Goal: Information Seeking & Learning: Learn about a topic

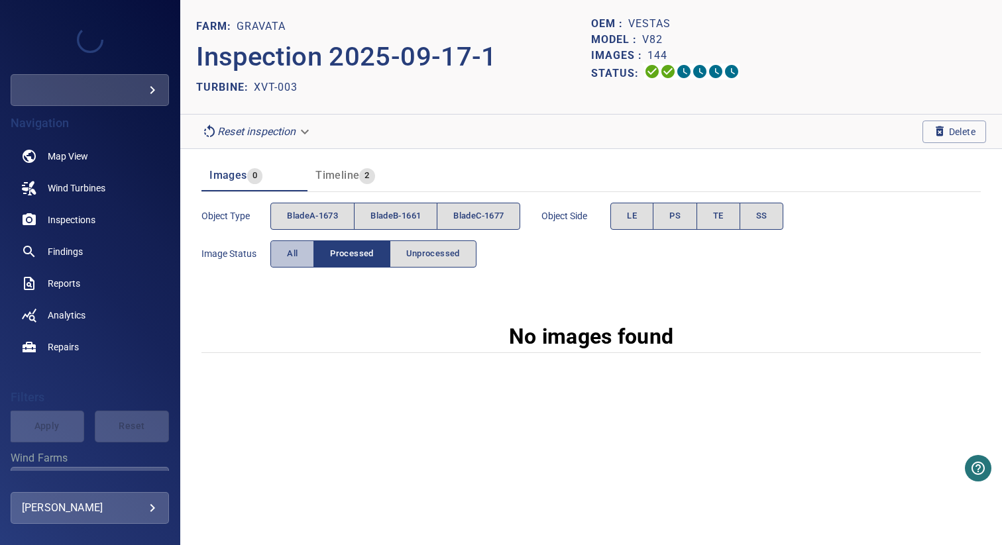
click at [310, 260] on button "All" at bounding box center [292, 254] width 44 height 27
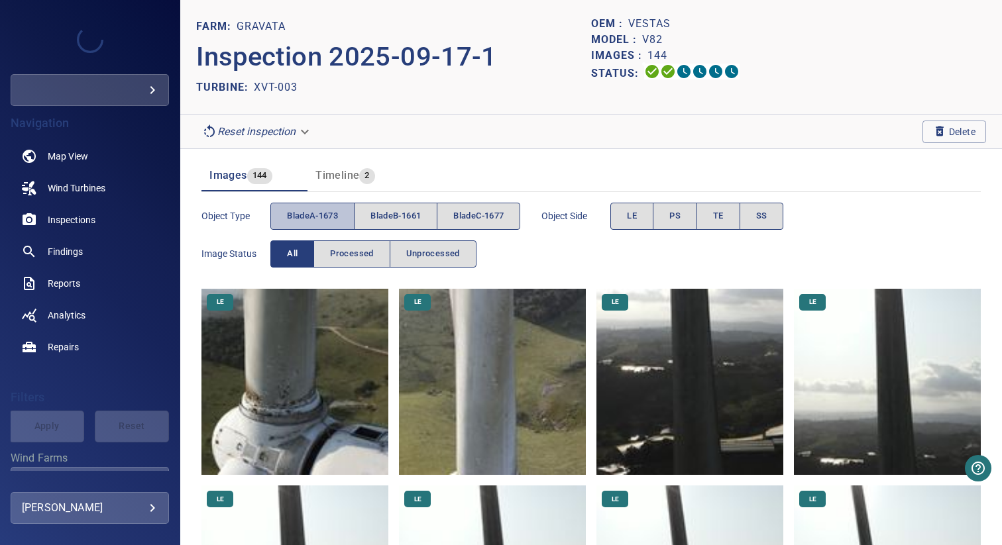
click at [323, 220] on span "bladeA-1673" at bounding box center [312, 216] width 51 height 15
click at [643, 219] on button "LE" at bounding box center [631, 216] width 43 height 27
click at [718, 215] on button "TE" at bounding box center [718, 216] width 44 height 27
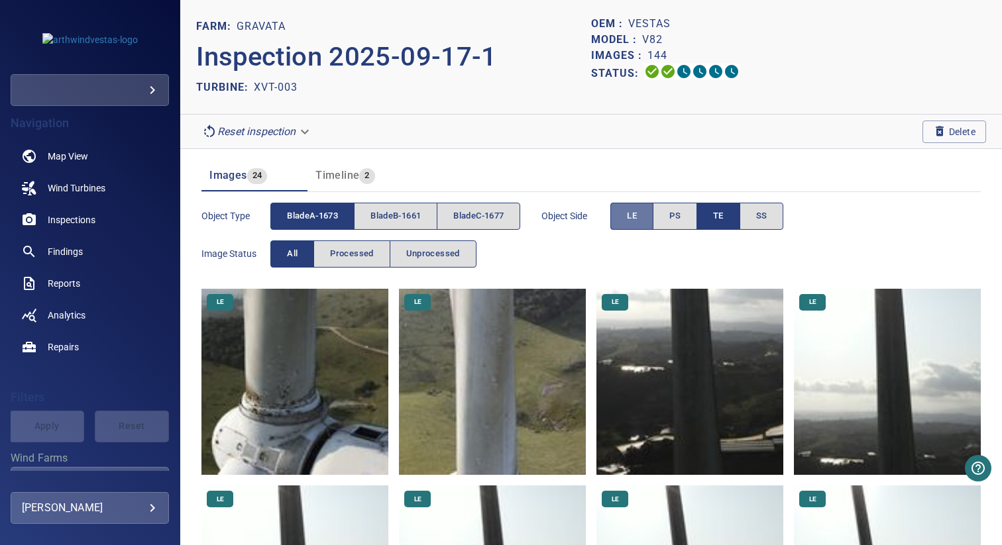
click at [647, 215] on button "LE" at bounding box center [631, 216] width 43 height 27
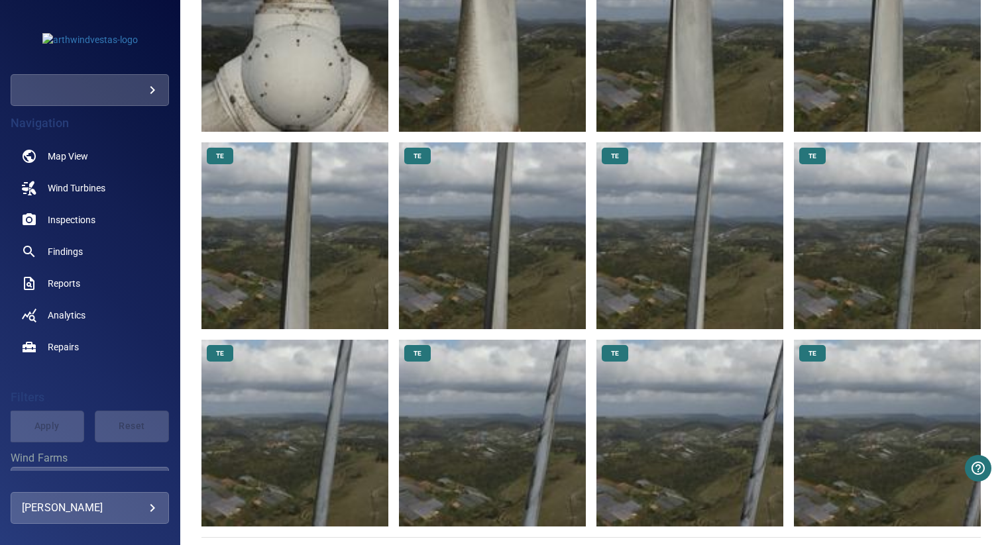
scroll to position [350, 0]
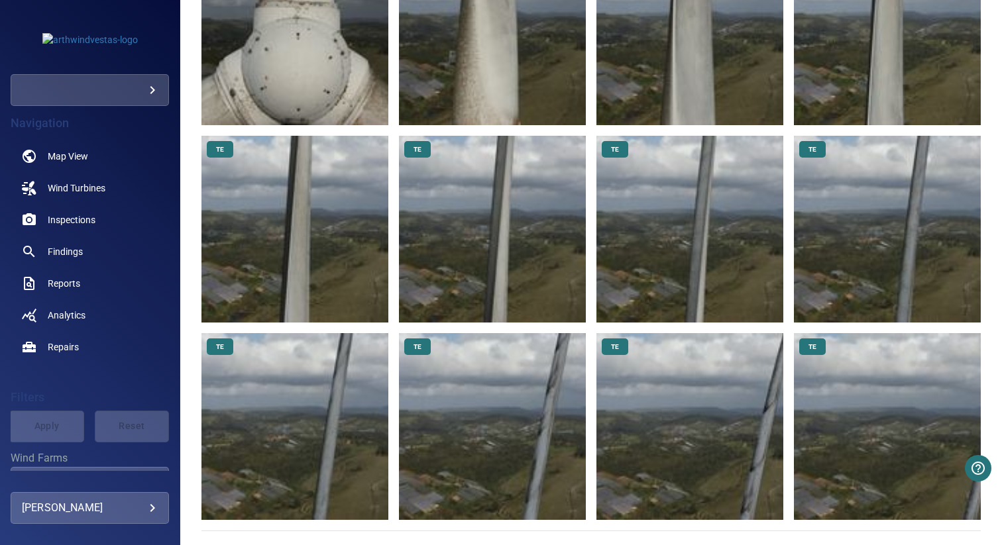
click at [892, 455] on img at bounding box center [887, 426] width 187 height 187
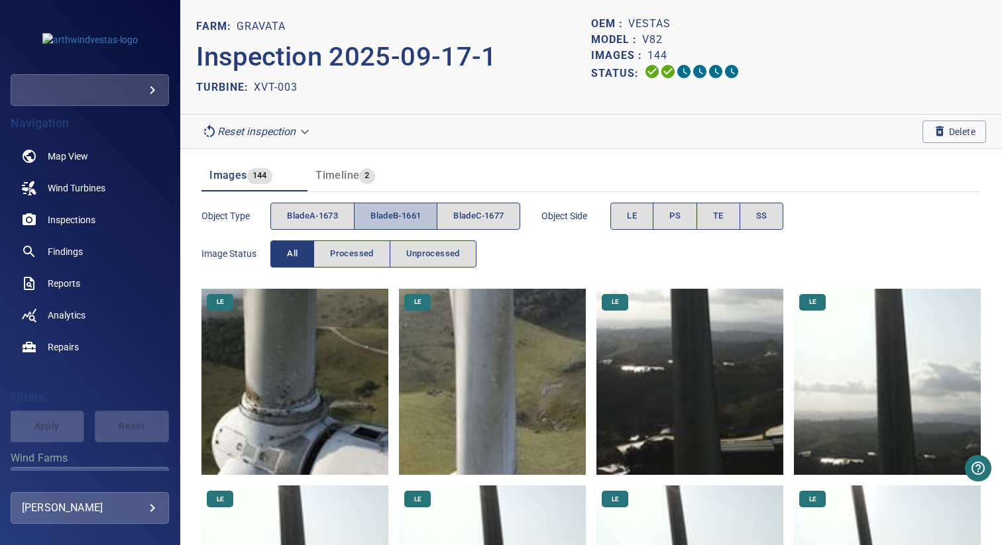
click at [415, 203] on button "bladeB-1661" at bounding box center [395, 216] width 83 height 27
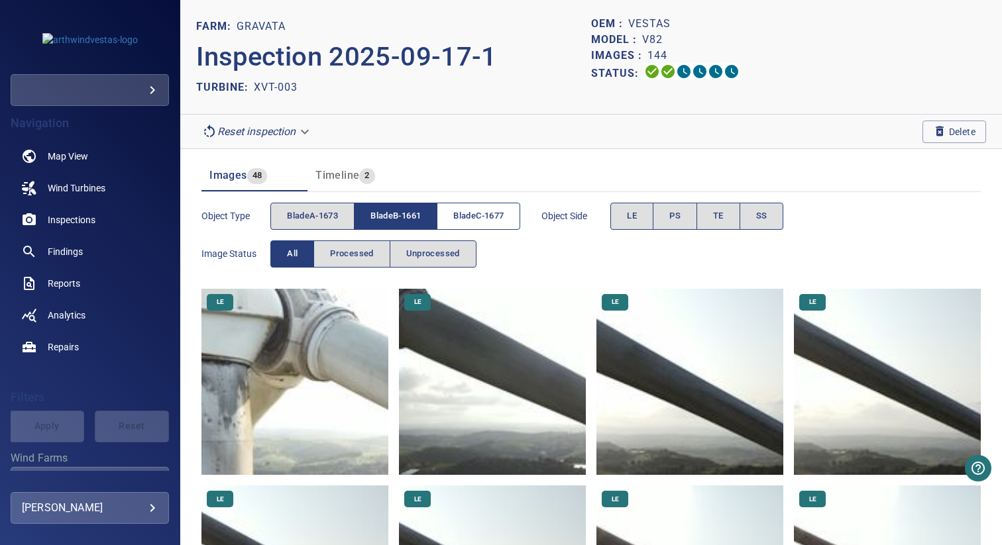
click at [467, 207] on button "bladeC-1677" at bounding box center [478, 216] width 83 height 27
click at [417, 219] on span "bladeB-1661" at bounding box center [395, 216] width 50 height 15
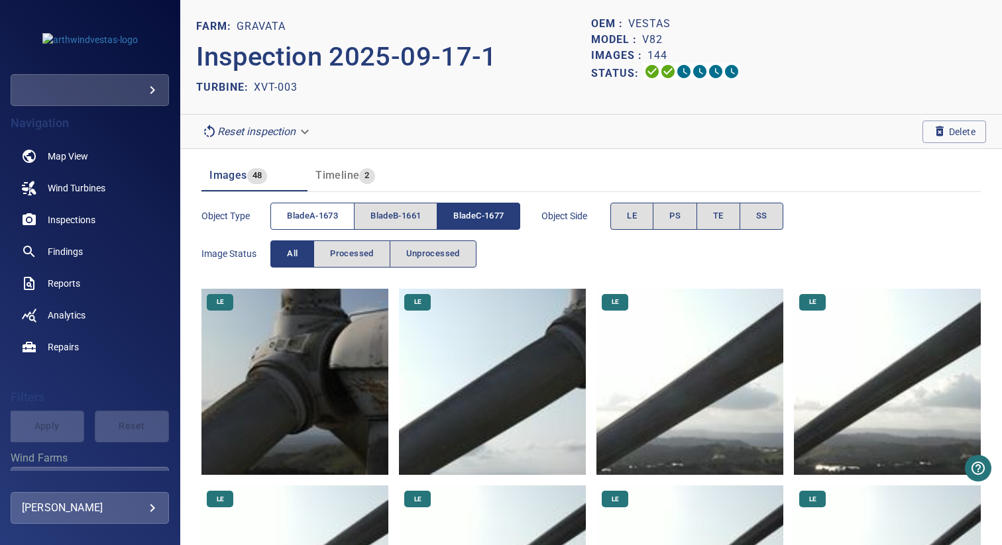
click at [327, 206] on button "bladeA-1673" at bounding box center [312, 216] width 84 height 27
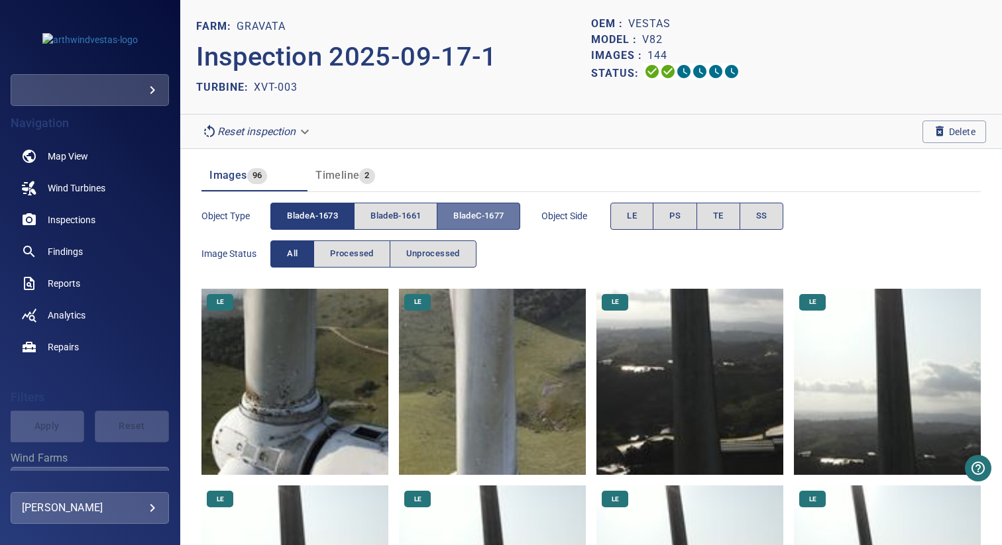
click at [482, 207] on button "bladeC-1677" at bounding box center [478, 216] width 83 height 27
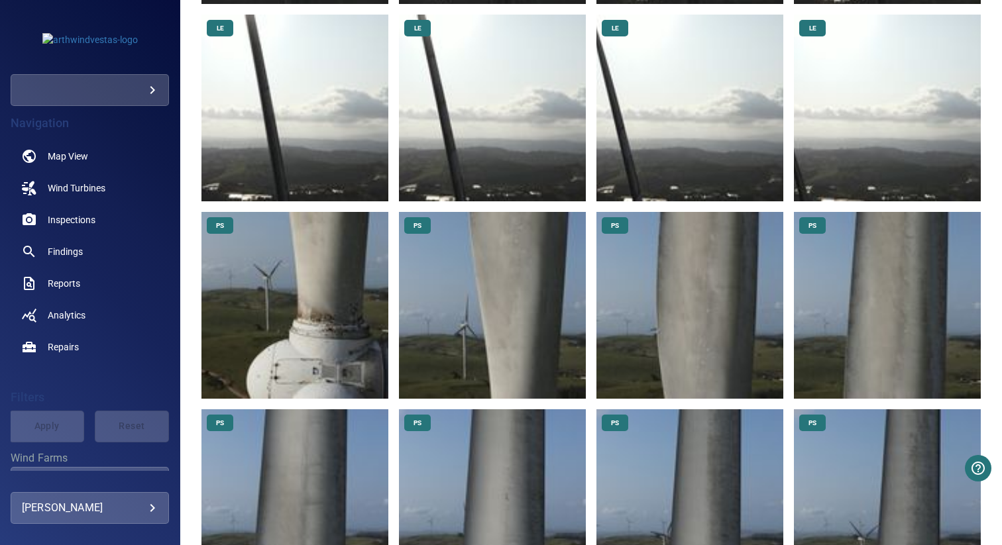
scroll to position [678, 0]
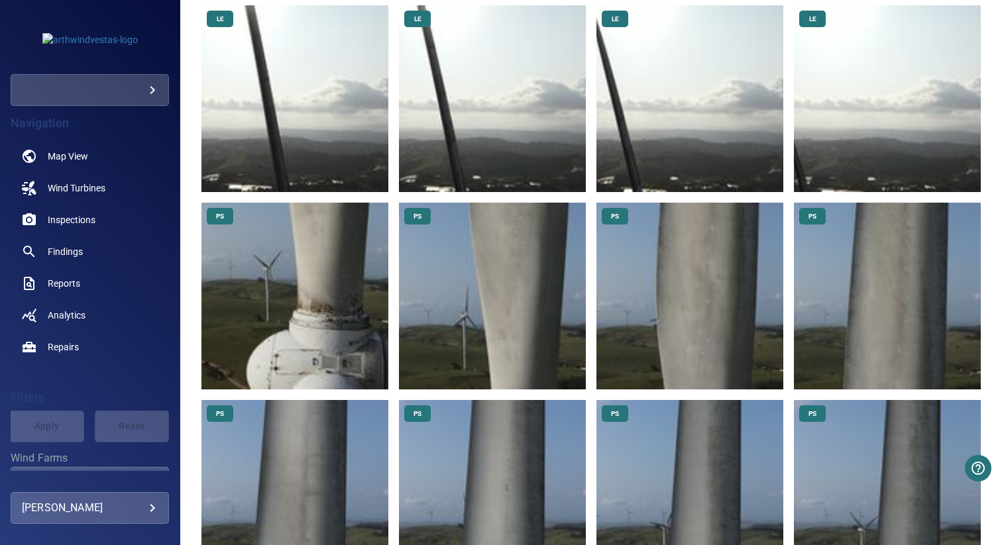
click at [805, 119] on img at bounding box center [887, 98] width 187 height 187
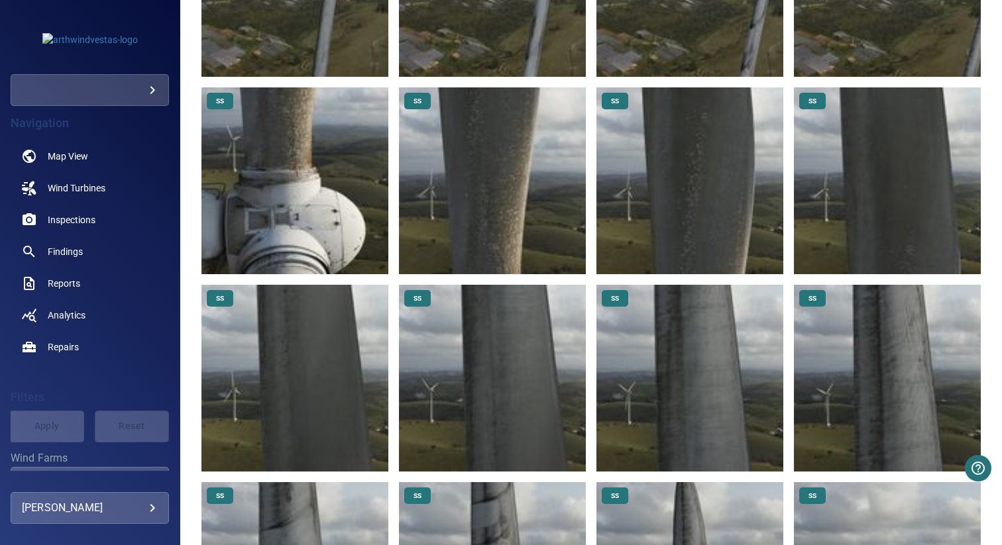
scroll to position [1987, 0]
